Goal: Task Accomplishment & Management: Manage account settings

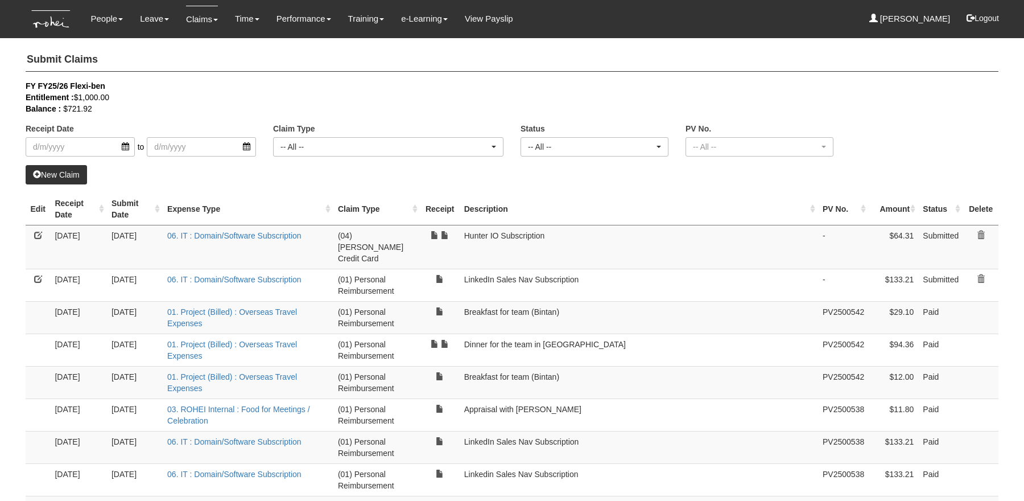
select select "50"
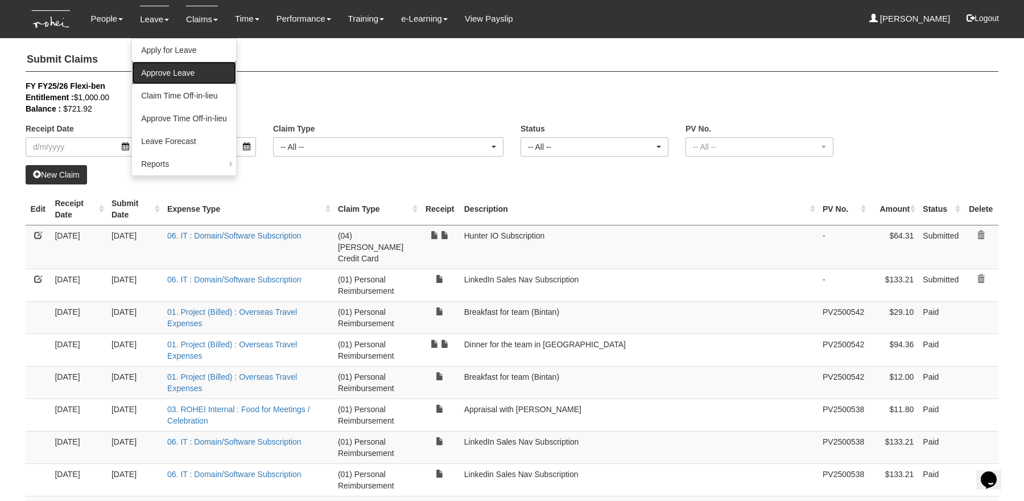
click at [173, 75] on link "Approve Leave" at bounding box center [184, 72] width 104 height 23
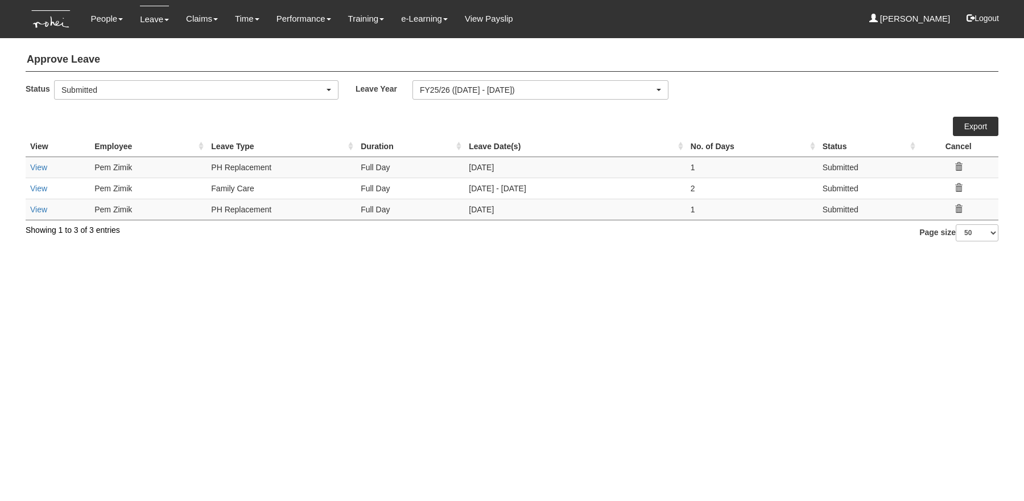
select select "50"
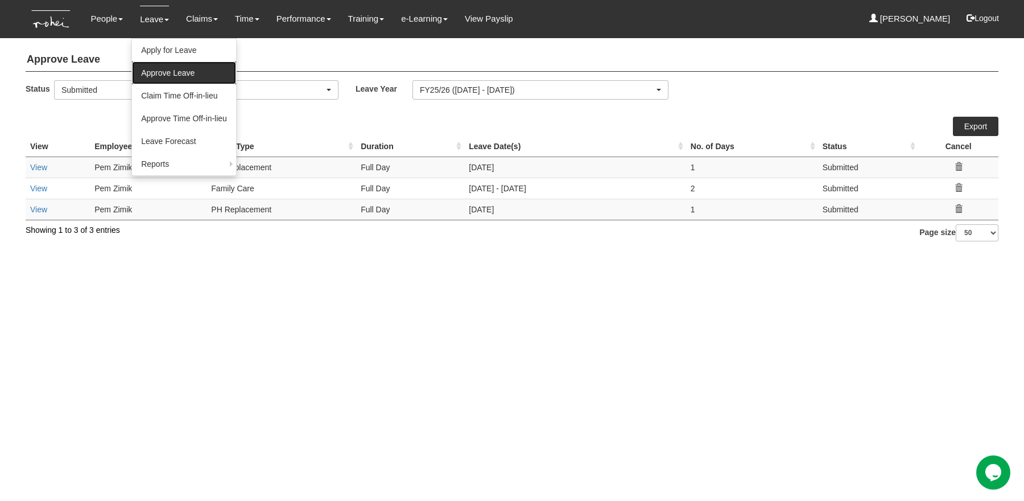
click at [163, 75] on link "Approve Leave" at bounding box center [184, 72] width 104 height 23
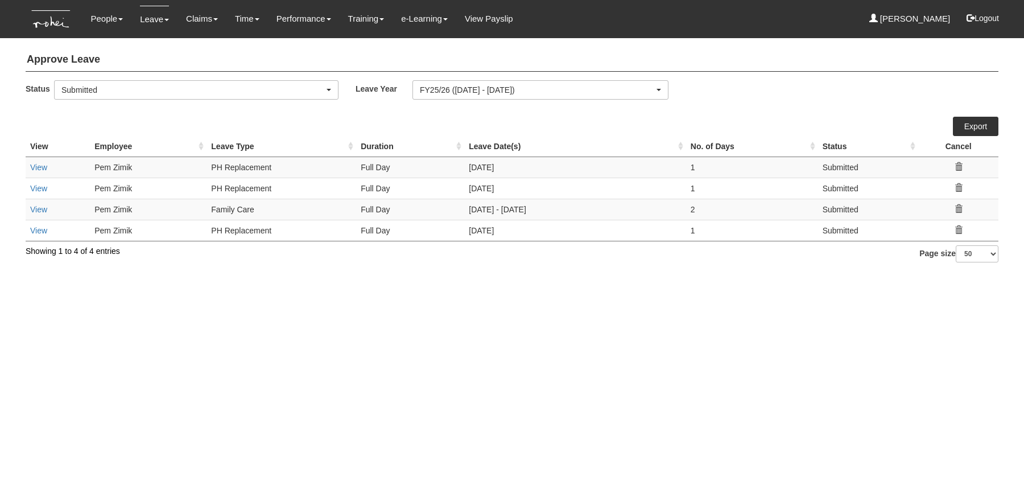
select select "50"
